Goal: Transaction & Acquisition: Purchase product/service

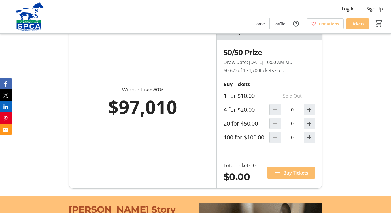
scroll to position [359, 0]
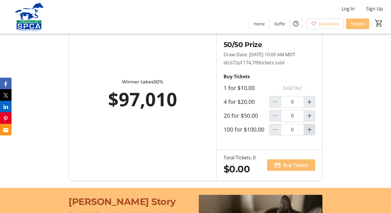
click at [309, 133] on mat-icon "Increment by one" at bounding box center [309, 129] width 7 height 7
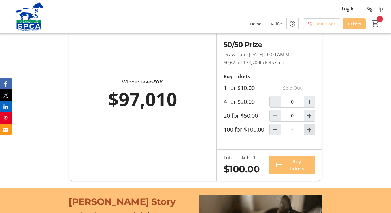
type input "1"
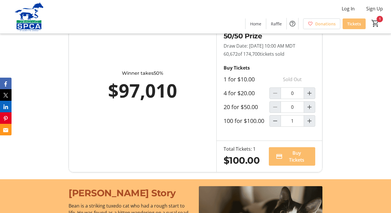
scroll to position [369, 0]
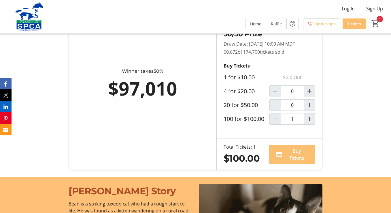
click at [293, 156] on span "Buy Tickets" at bounding box center [296, 154] width 23 height 14
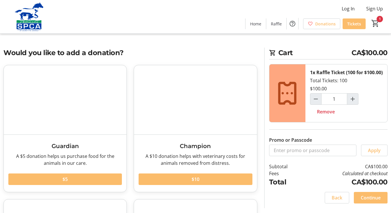
scroll to position [2, 0]
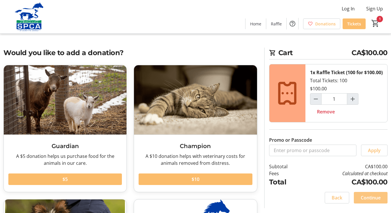
click at [369, 201] on span "Continue" at bounding box center [371, 197] width 20 height 7
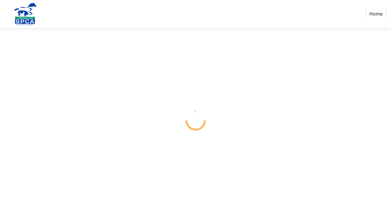
select select "CA"
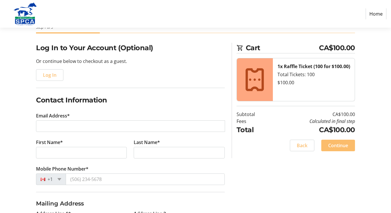
scroll to position [46, 0]
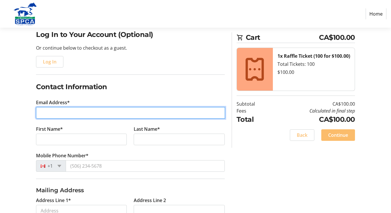
click at [46, 114] on input "Email Address*" at bounding box center [130, 113] width 189 height 12
type input "[EMAIL_ADDRESS][DOMAIN_NAME]"
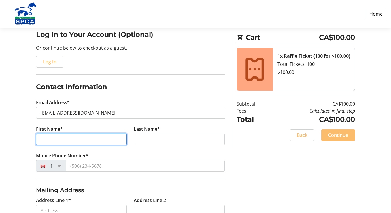
type input "[PERSON_NAME]"
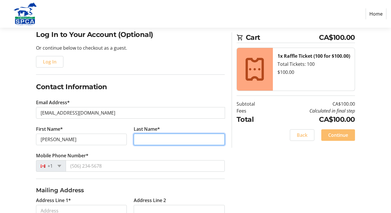
type input "[PERSON_NAME]"
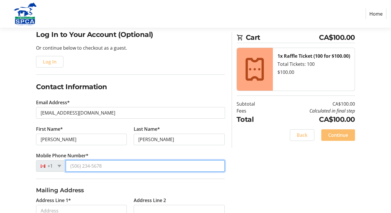
type input "[PHONE_NUMBER]"
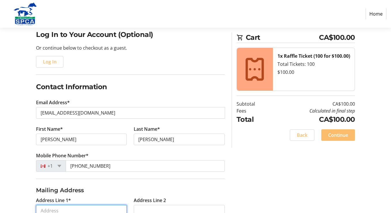
type input "[STREET_ADDRESS]"
type input "[GEOGRAPHIC_DATA]"
type input "T2V 0A3"
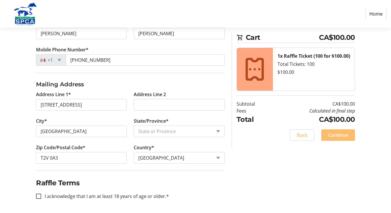
scroll to position [152, 0]
click at [39, 195] on input "I acknowledge that I am at least 18 years of age or older.*" at bounding box center [38, 195] width 5 height 5
checkbox input "true"
click at [342, 131] on span at bounding box center [338, 135] width 34 height 14
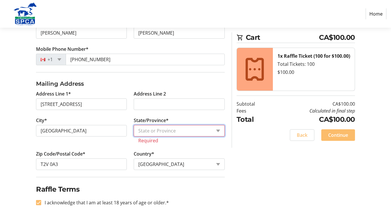
click at [205, 129] on select "State or Province State or Province [GEOGRAPHIC_DATA] [GEOGRAPHIC_DATA] [GEOGRA…" at bounding box center [179, 131] width 91 height 12
select select "AB"
click at [134, 125] on select "State or Province State or Province [GEOGRAPHIC_DATA] [GEOGRAPHIC_DATA] [GEOGRA…" at bounding box center [179, 131] width 91 height 12
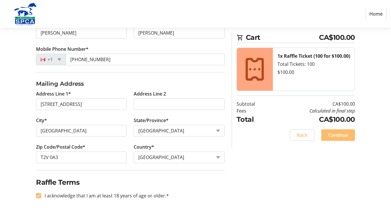
click at [252, 154] on div "Log In to Your Account (Optional) Or continue below to checkout as a guest. Log…" at bounding box center [195, 68] width 391 height 290
click at [343, 134] on span "Continue" at bounding box center [338, 134] width 20 height 7
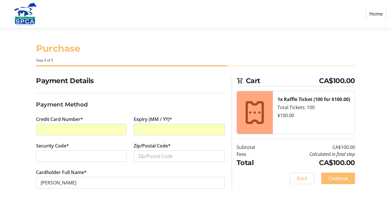
click at [79, 151] on div at bounding box center [81, 156] width 91 height 12
click at [342, 179] on span "Continue" at bounding box center [338, 178] width 20 height 7
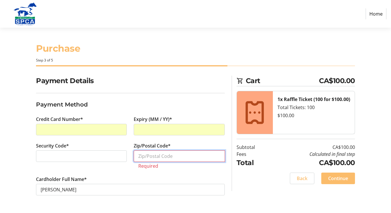
click at [145, 155] on input "Zip/Postal Code*" at bounding box center [179, 156] width 91 height 12
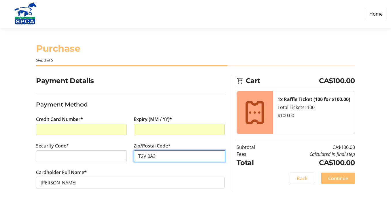
type input "T2V 0A3"
click at [251, 192] on div "Payment Details Payment Method Credit Card Number* Expiry (MM / YY)* Security C…" at bounding box center [195, 139] width 391 height 127
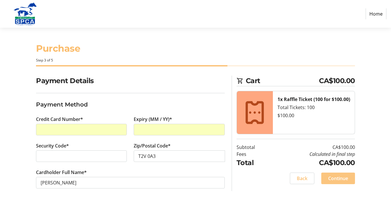
click at [334, 180] on span "Continue" at bounding box center [338, 178] width 20 height 7
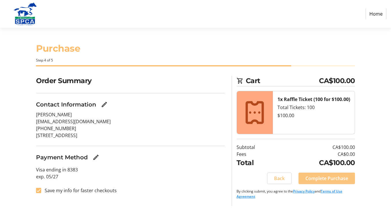
click at [328, 178] on span "Complete Purchase" at bounding box center [326, 178] width 43 height 7
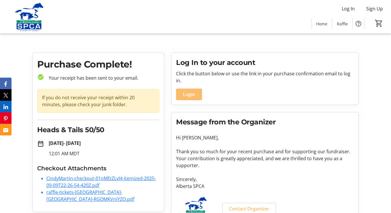
scroll to position [17, 0]
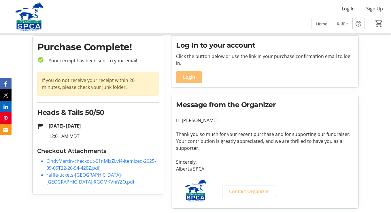
click at [159, 18] on div "Log In Sign Up Home Raffle 0" at bounding box center [195, 16] width 391 height 33
